Goal: Task Accomplishment & Management: Complete application form

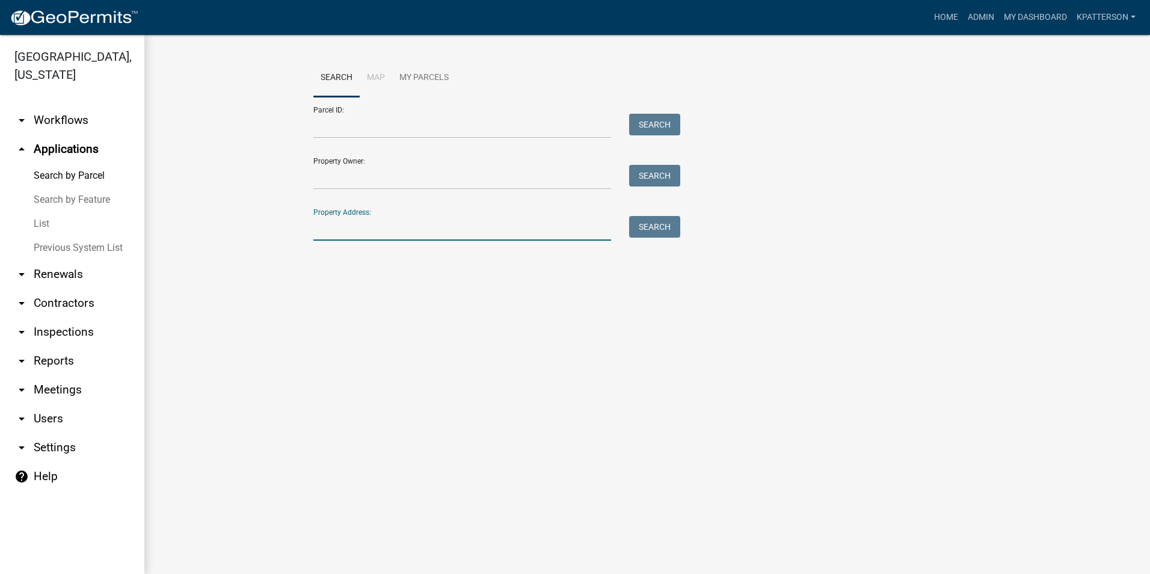
click at [347, 232] on input "Property Address:" at bounding box center [462, 228] width 298 height 25
type input "1240 [PERSON_NAME] mill"
click at [667, 224] on button "Search" at bounding box center [654, 227] width 51 height 22
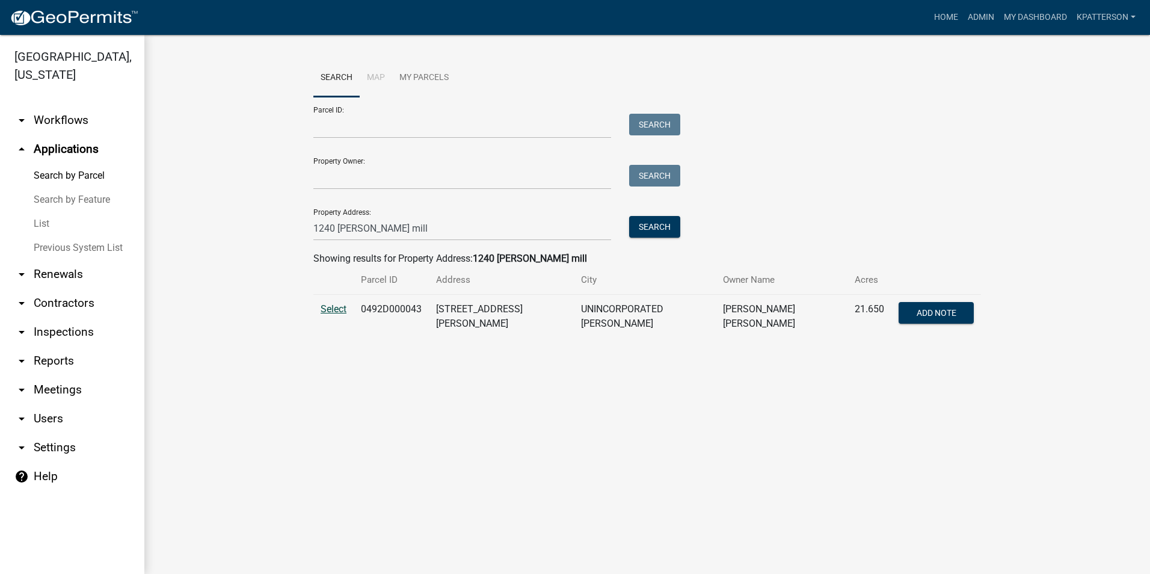
click at [346, 305] on span "Select" at bounding box center [333, 308] width 26 height 11
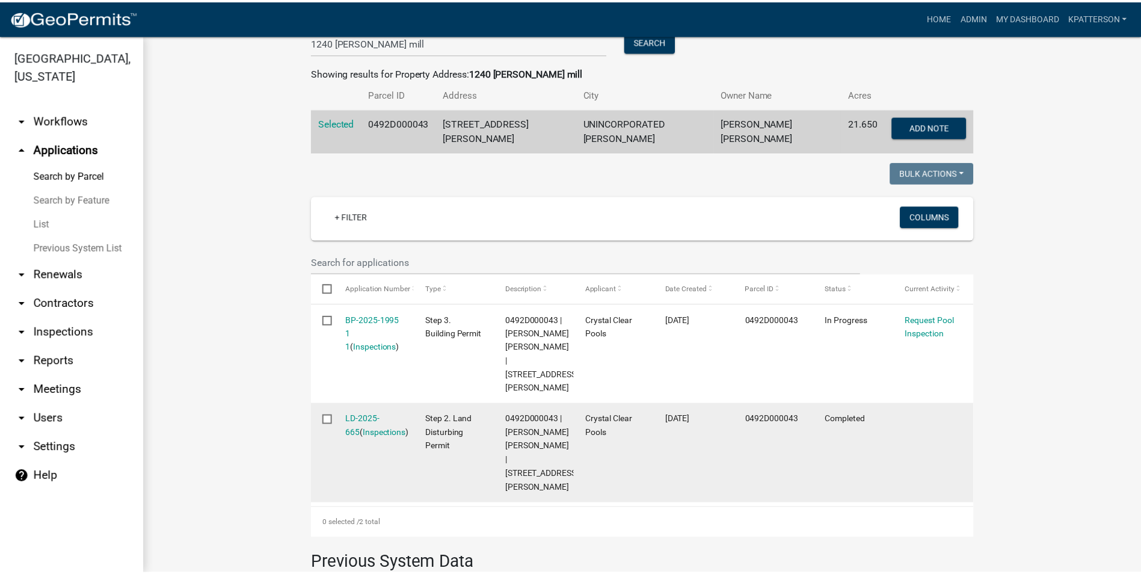
scroll to position [240, 0]
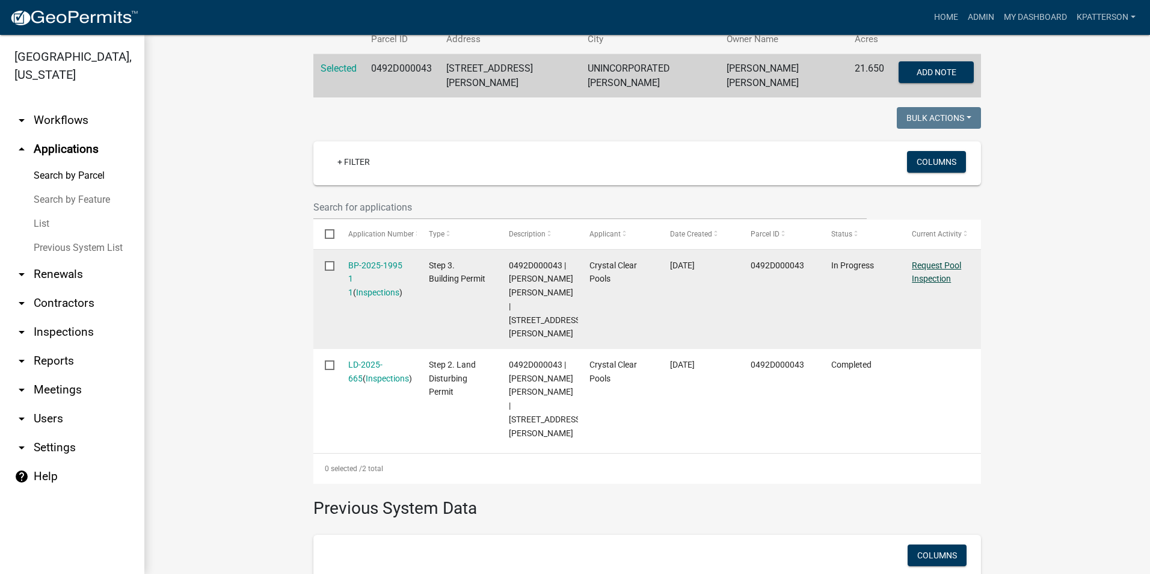
click at [946, 265] on link "Request Pool Inspection" at bounding box center [935, 271] width 49 height 23
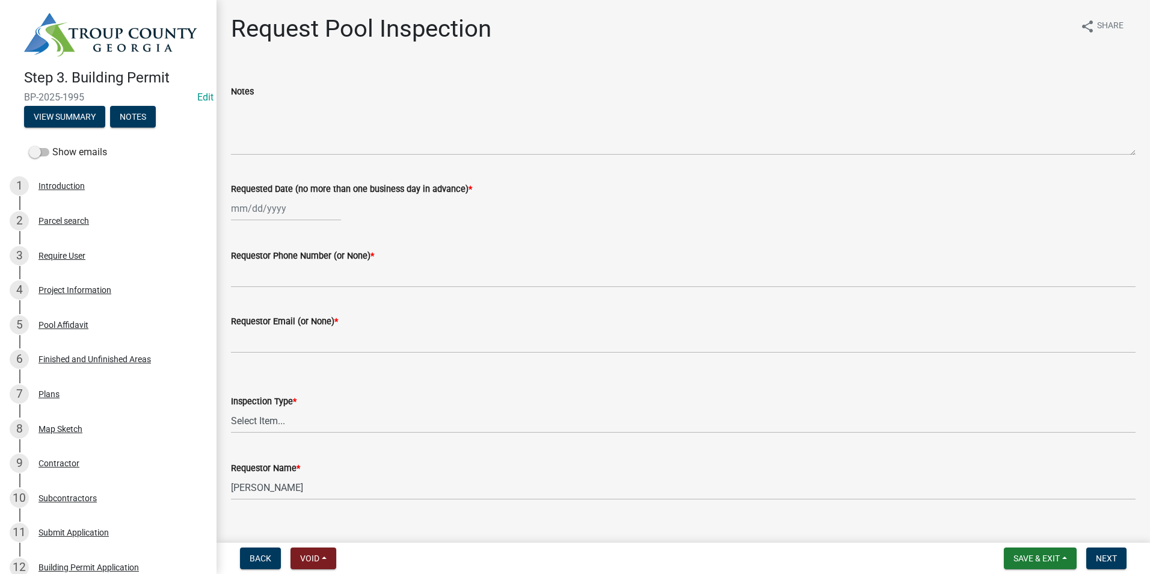
click at [248, 206] on div at bounding box center [286, 208] width 110 height 25
select select "9"
select select "2025"
click at [233, 289] on div "8" at bounding box center [242, 291] width 19 height 19
type input "[DATE]"
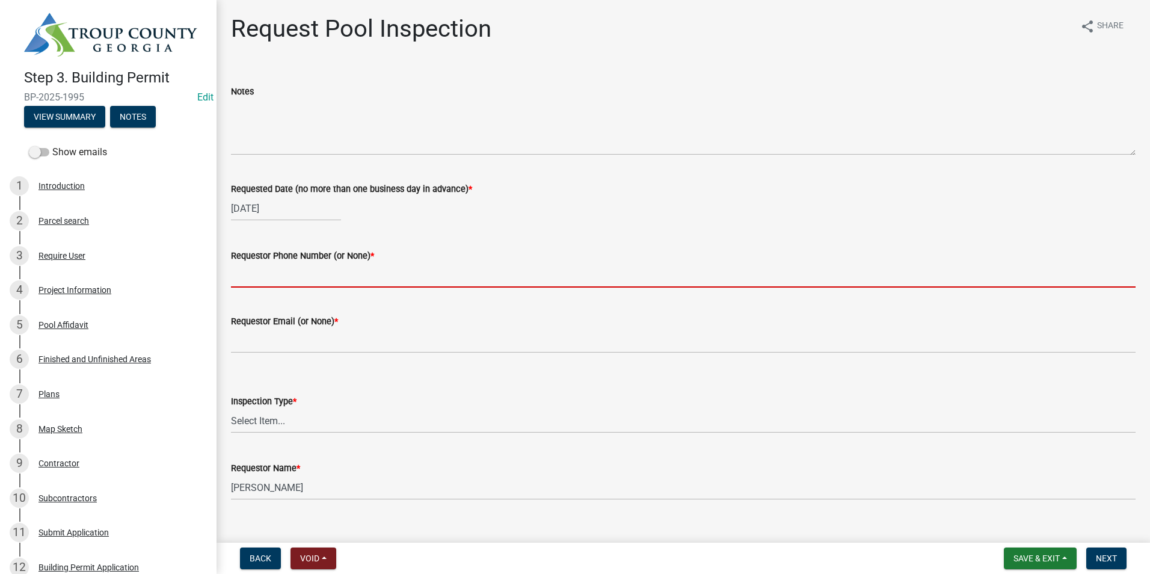
click at [250, 277] on input "Requestor Phone Number (or None) *" at bounding box center [683, 275] width 904 height 25
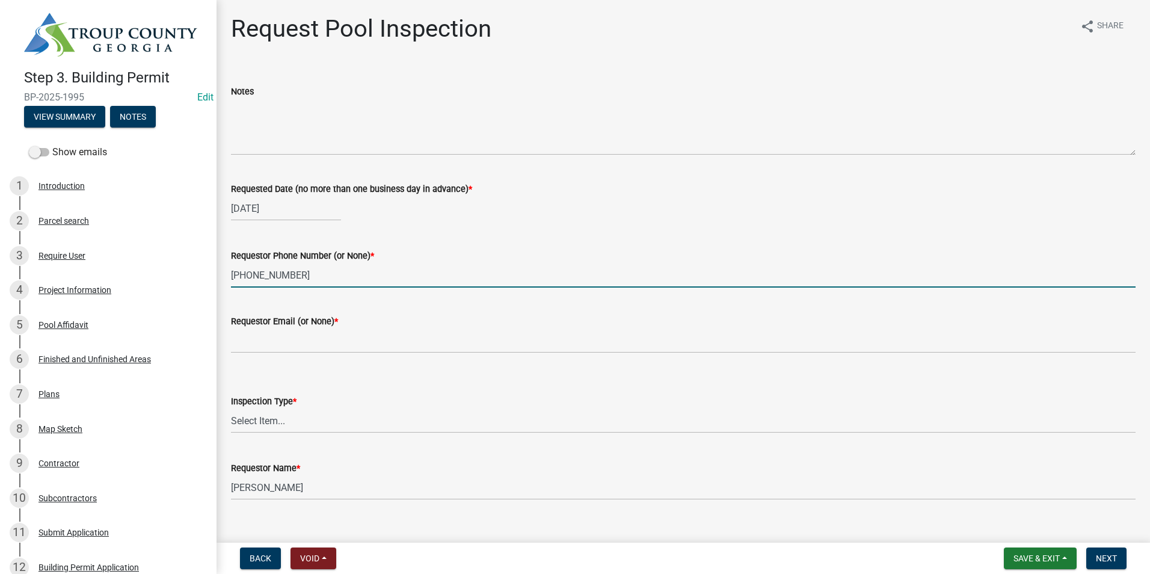
type input "[PHONE_NUMBER]"
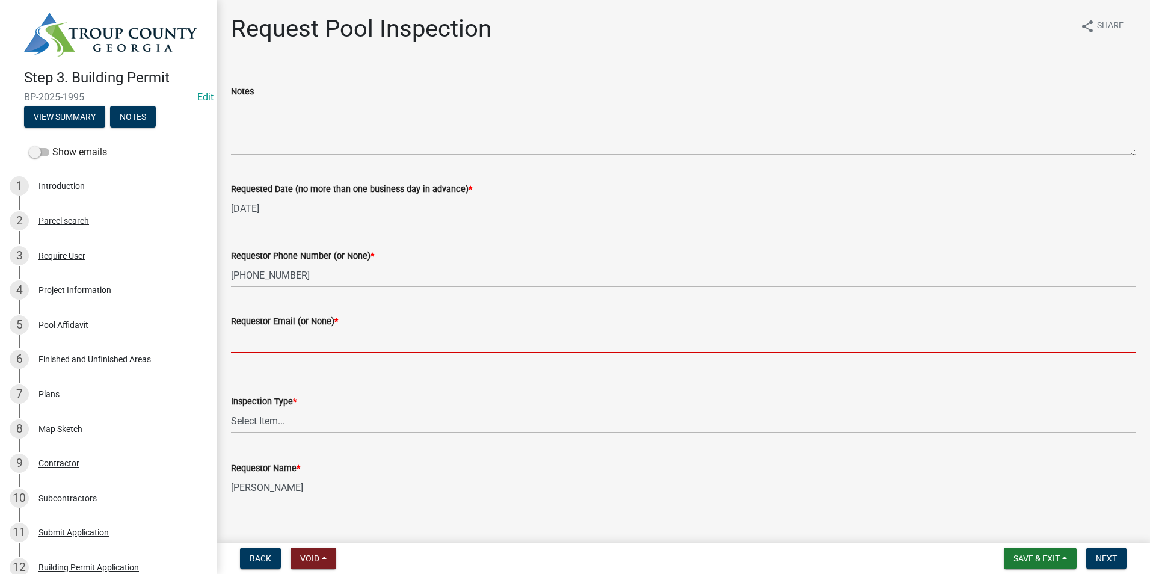
click at [243, 337] on input "Requestor Email (or None) *" at bounding box center [683, 340] width 904 height 25
type input "none"
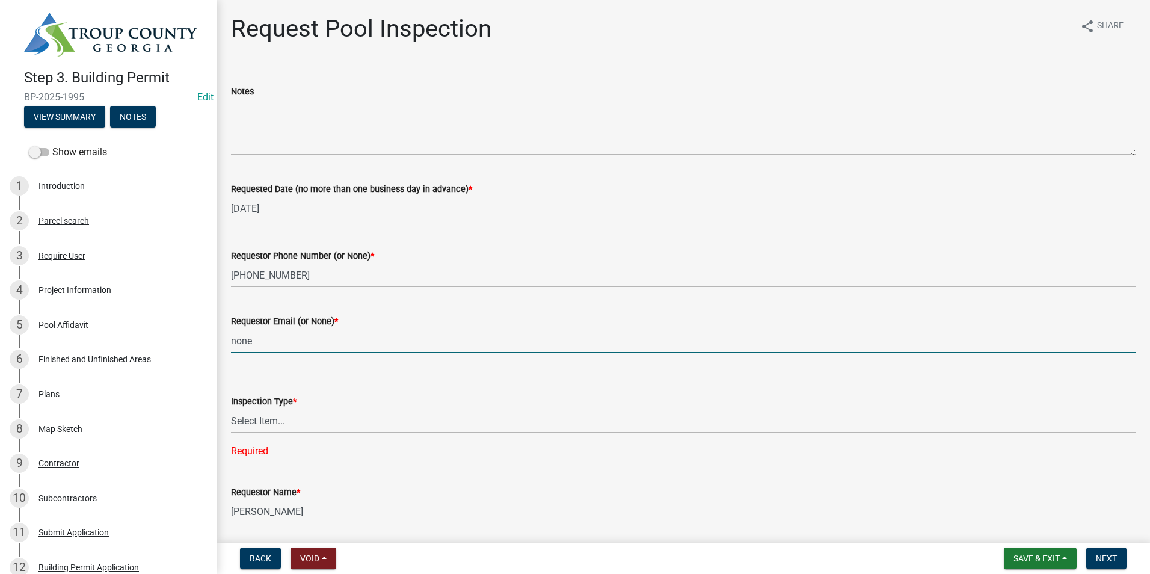
click at [289, 418] on select "Select Item... Swimming Pool" at bounding box center [683, 420] width 904 height 25
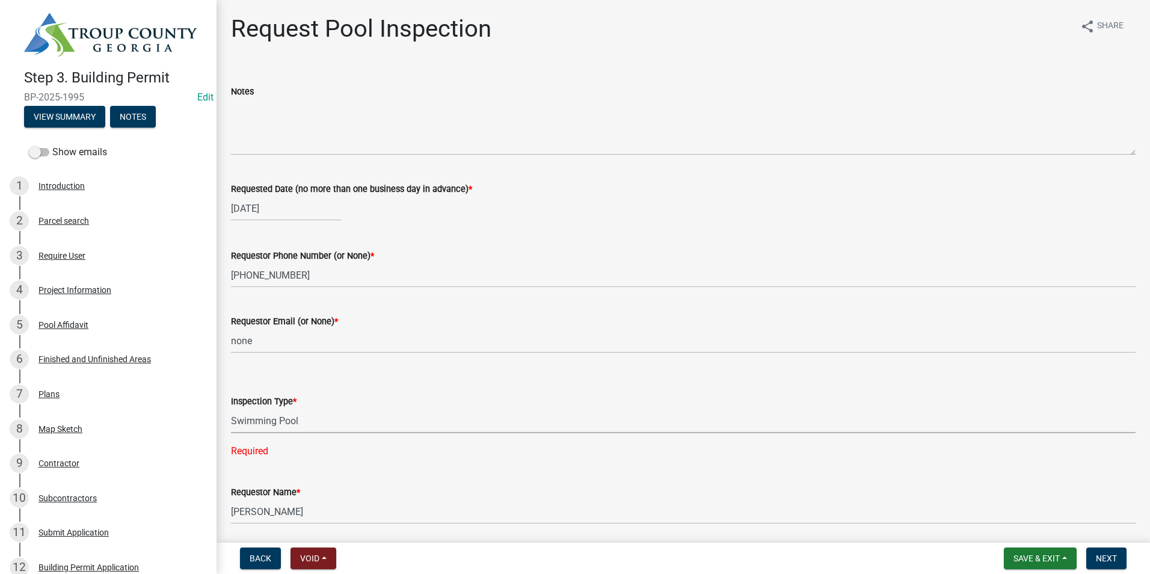
click at [231, 408] on select "Select Item... Swimming Pool" at bounding box center [683, 420] width 904 height 25
select select "ef4d9e71-aee7-4a63-874d-3042849ee564"
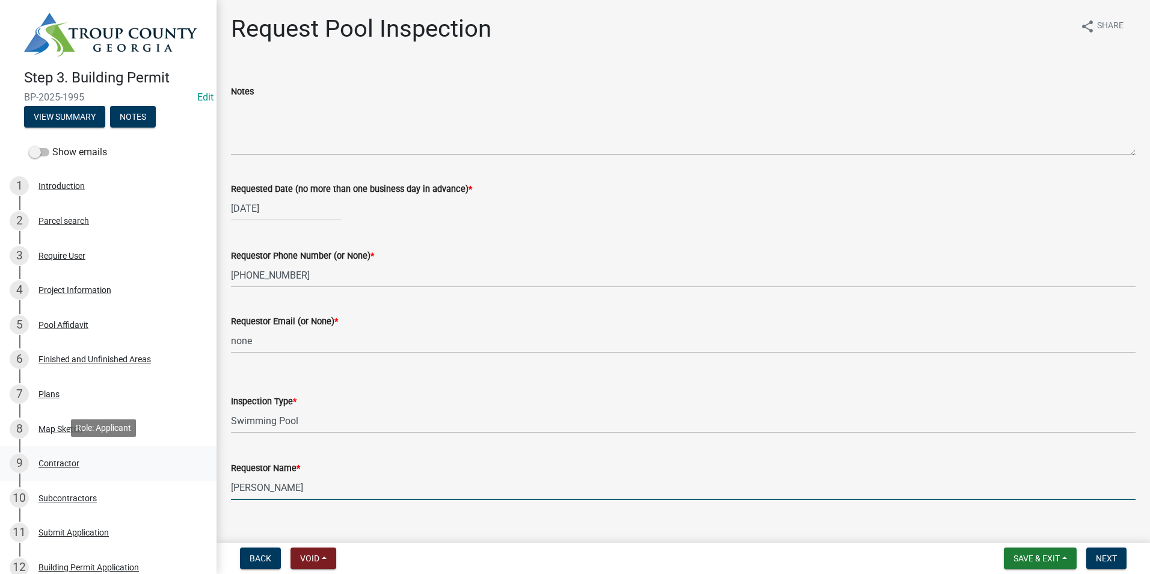
drag, startPoint x: 408, startPoint y: 495, endPoint x: 114, endPoint y: 423, distance: 302.9
click at [176, 476] on div "Step 3. Building Permit BP-2025-1995 Edit View Summary Notes Show emails 1 Intr…" at bounding box center [575, 287] width 1150 height 574
type input "[PERSON_NAME]"
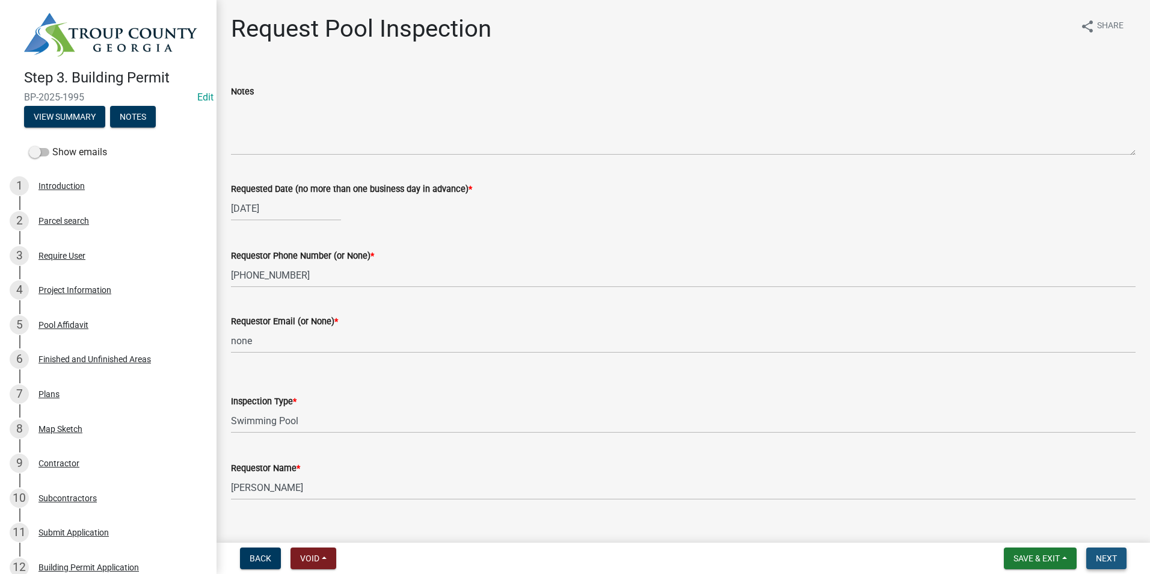
click at [1094, 554] on button "Next" at bounding box center [1106, 558] width 40 height 22
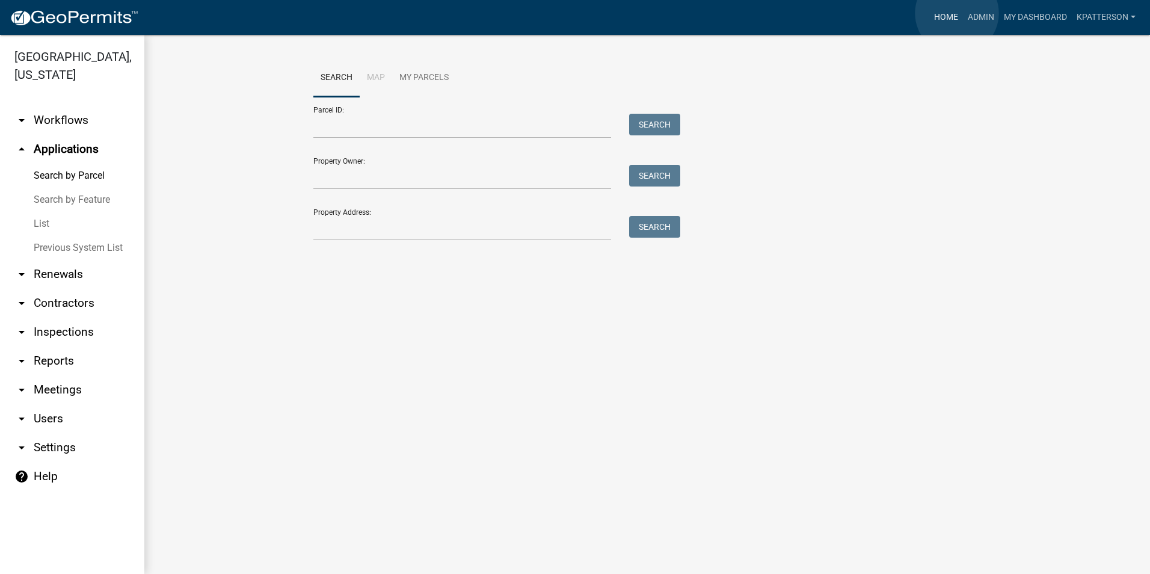
click at [957, 13] on link "Home" at bounding box center [946, 17] width 34 height 23
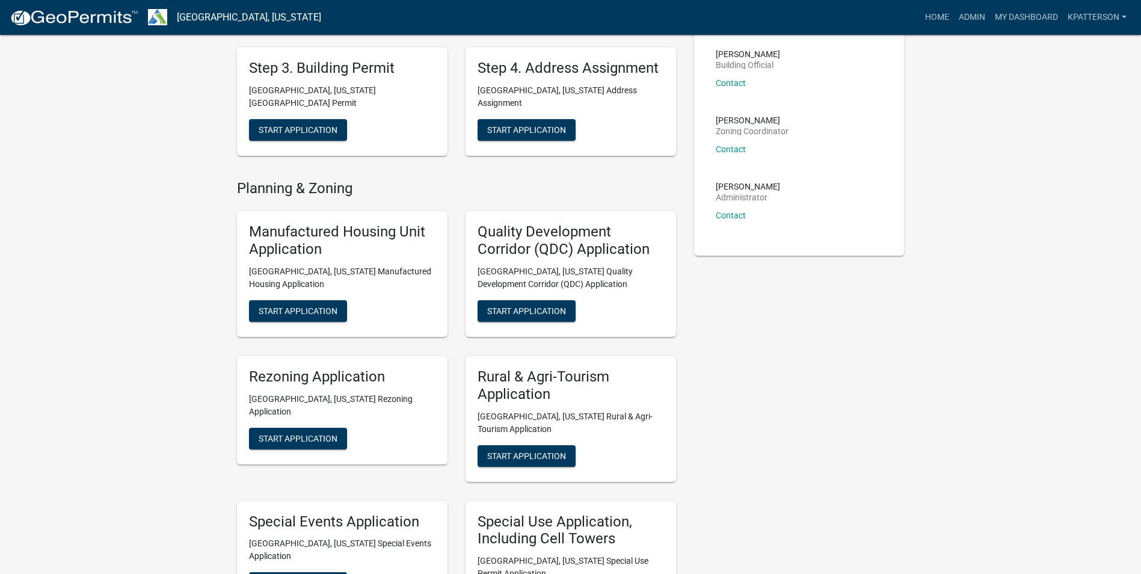
scroll to position [421, 0]
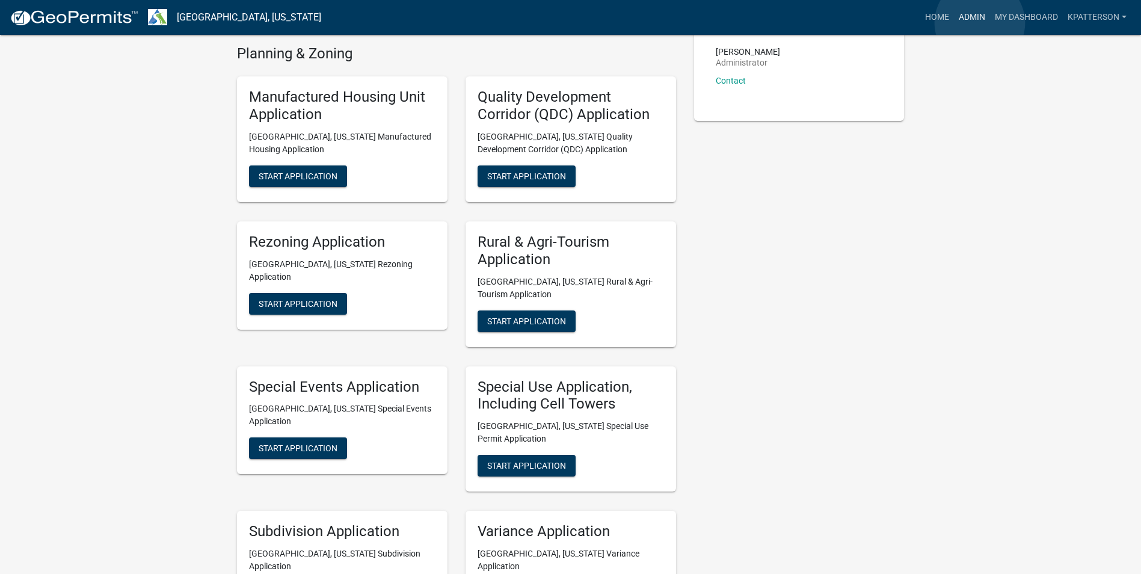
click at [978, 22] on link "Admin" at bounding box center [972, 17] width 36 height 23
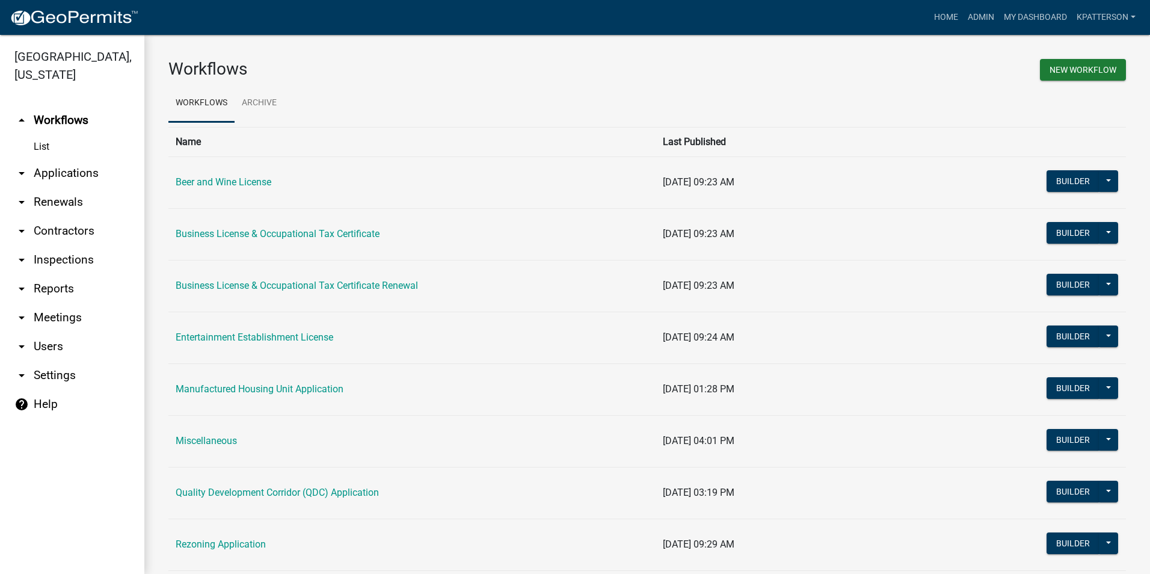
click at [85, 159] on link "arrow_drop_down Applications" at bounding box center [72, 173] width 144 height 29
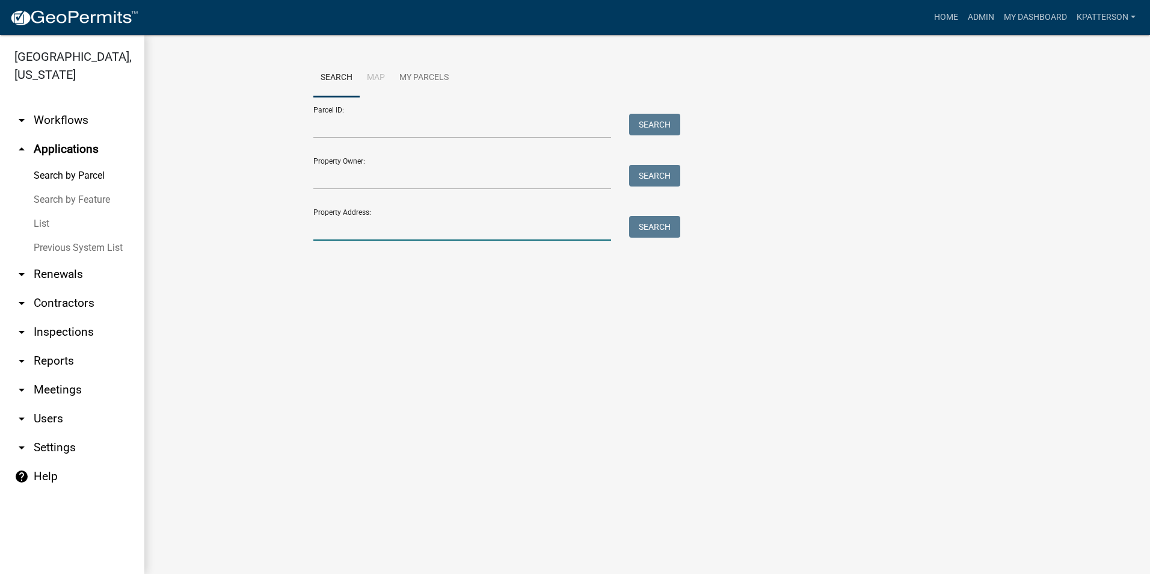
click at [409, 223] on input "Property Address:" at bounding box center [462, 228] width 298 height 25
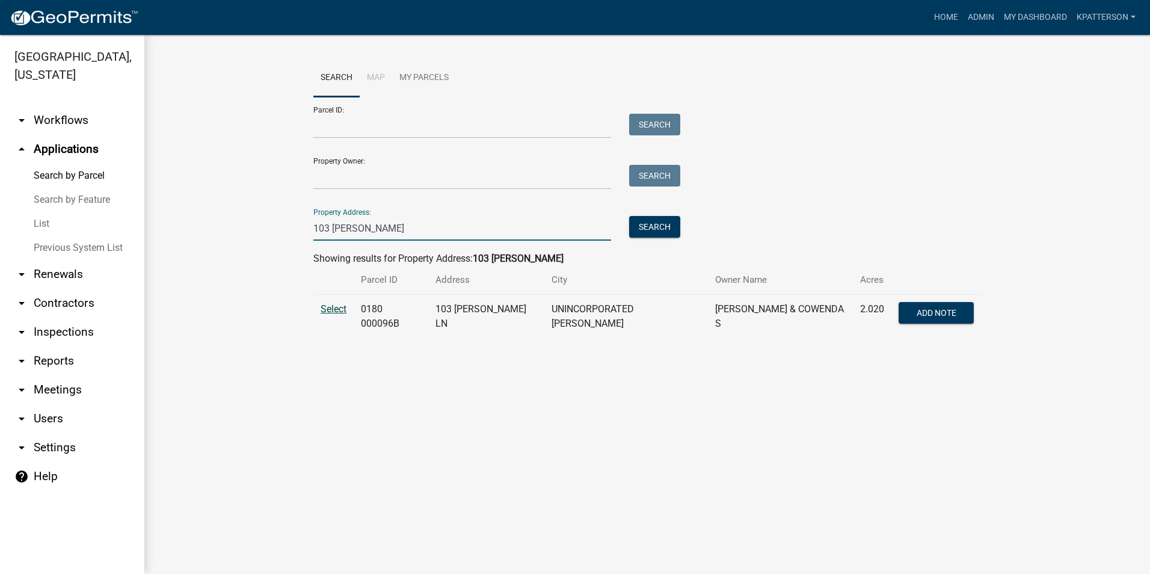
type input "103 [PERSON_NAME]"
click at [335, 310] on span "Select" at bounding box center [333, 308] width 26 height 11
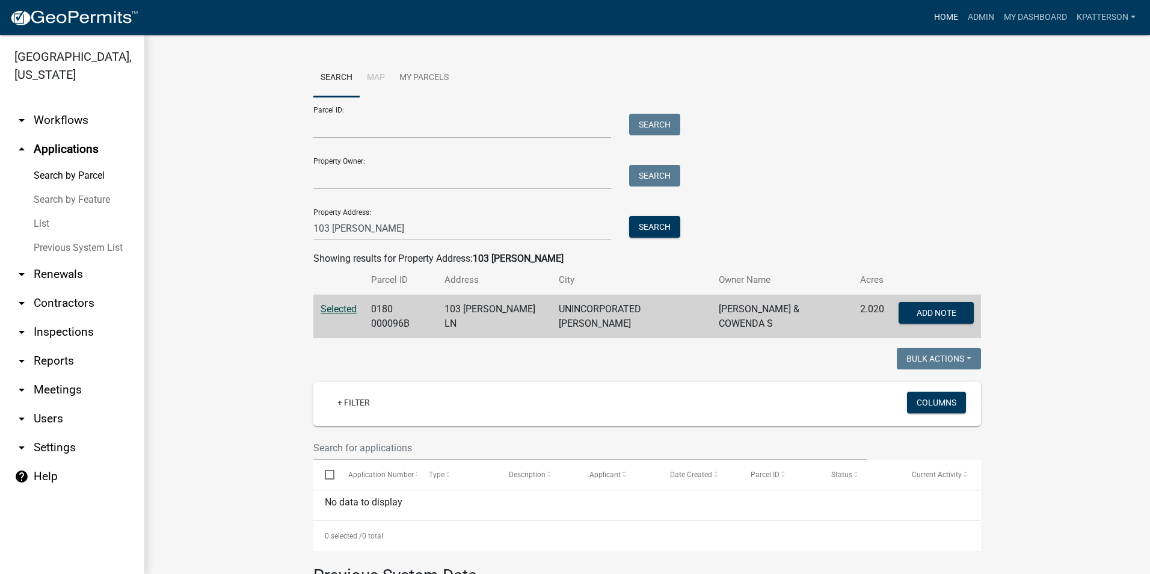
click at [937, 23] on link "Home" at bounding box center [946, 17] width 34 height 23
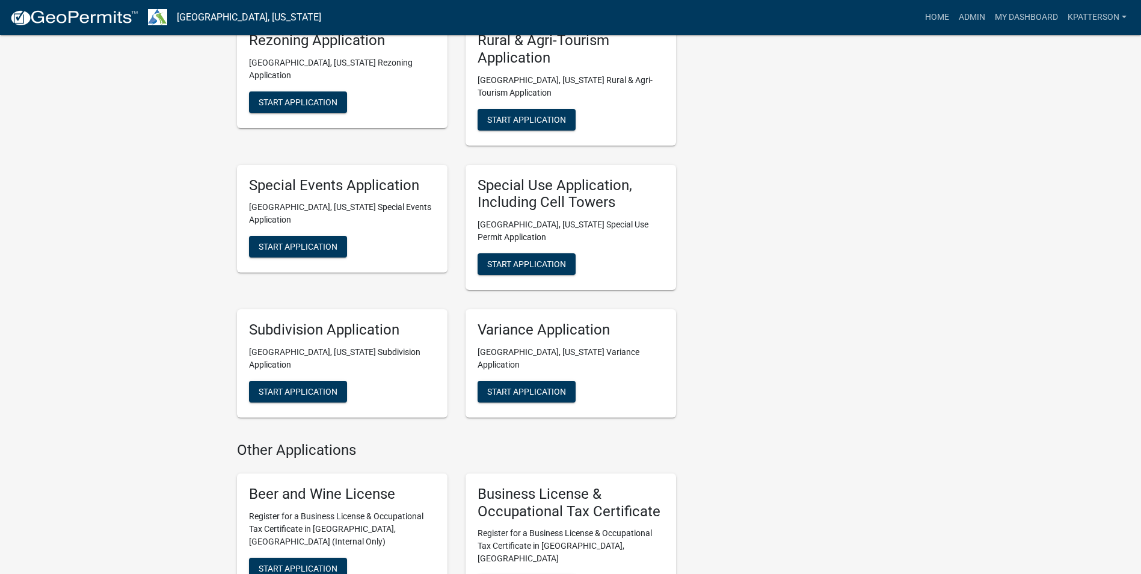
scroll to position [601, 0]
